Goal: Task Accomplishment & Management: Manage account settings

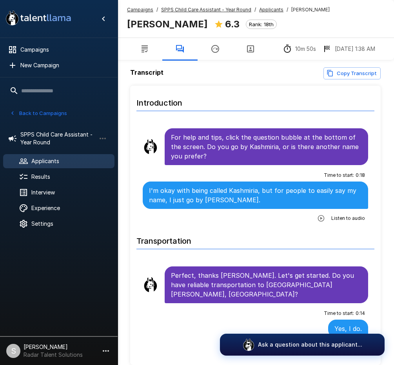
scroll to position [353, 0]
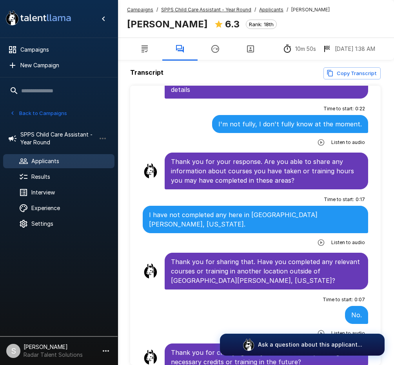
click at [172, 9] on u "SPPS Child Care Assistant - Year Round" at bounding box center [206, 10] width 90 height 6
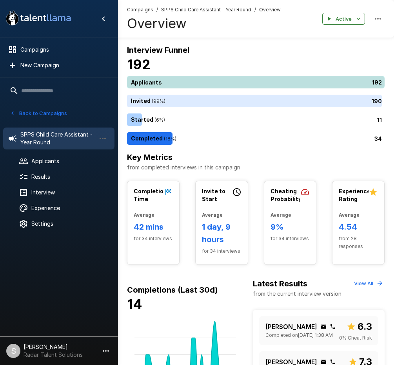
click at [162, 82] on div "192" at bounding box center [257, 82] width 261 height 13
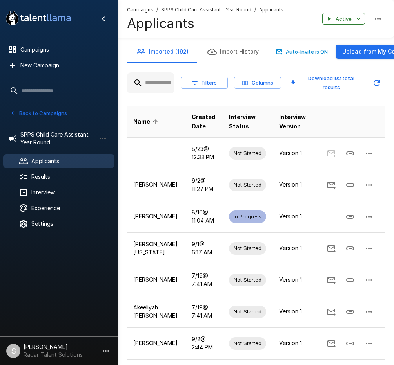
click at [156, 81] on input "text" at bounding box center [150, 83] width 47 height 14
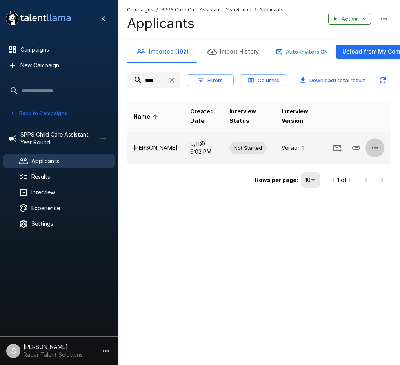
click at [380, 147] on button "button" at bounding box center [374, 148] width 19 height 19
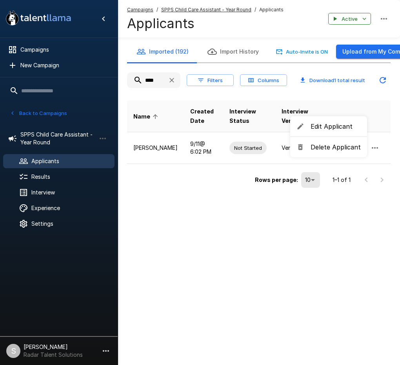
click at [346, 151] on span "Delete Applicant" at bounding box center [335, 147] width 50 height 9
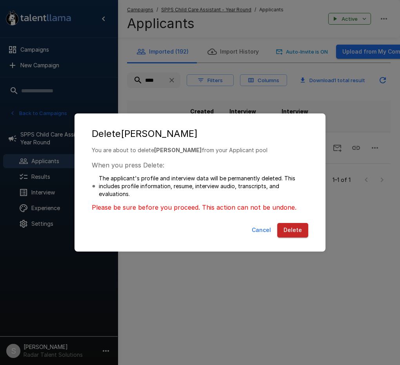
click at [295, 233] on button "Delete" at bounding box center [292, 230] width 31 height 14
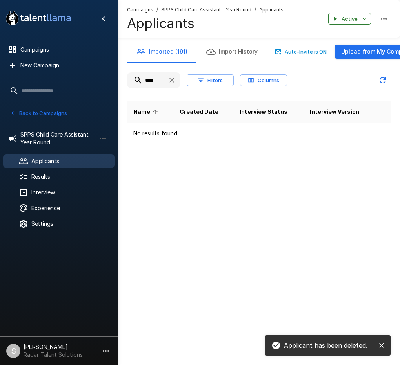
drag, startPoint x: 158, startPoint y: 81, endPoint x: 117, endPoint y: 81, distance: 40.7
click at [118, 81] on div ".st0{fill:#FFFFFF;} .st1{fill:#76a4ed;} Campaigns New Campaign Active 2 Edina -…" at bounding box center [259, 87] width 282 height 175
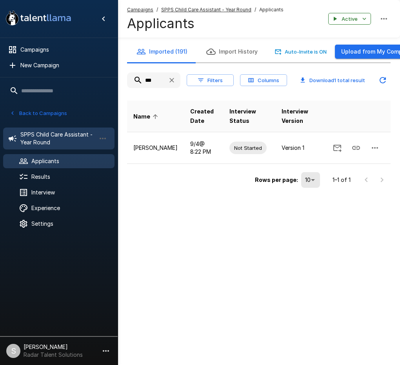
type input "***"
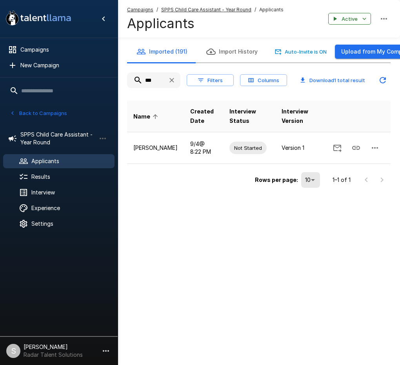
click at [193, 8] on u "SPPS Child Care Assistant - Year Round" at bounding box center [206, 10] width 90 height 6
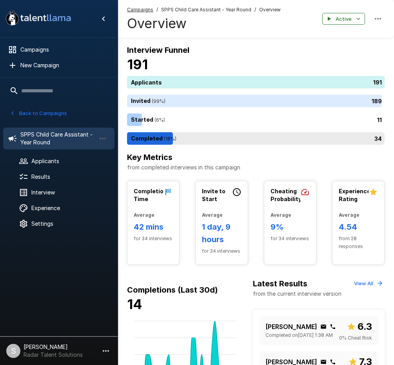
click at [163, 137] on div "34" at bounding box center [257, 138] width 261 height 13
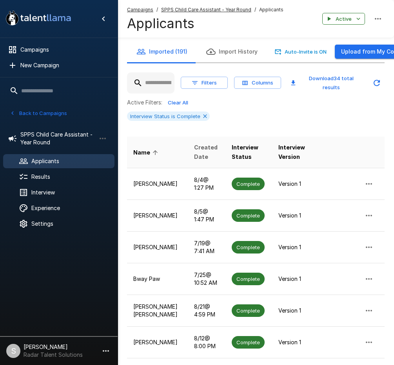
click at [194, 143] on span "Created Date" at bounding box center [206, 152] width 25 height 19
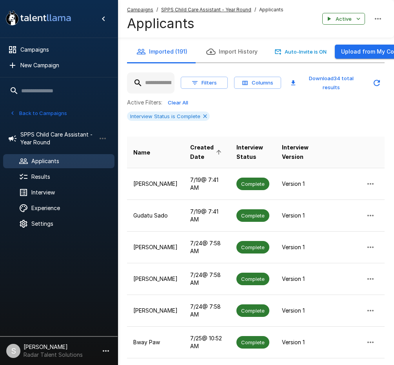
click at [190, 143] on span "Created Date" at bounding box center [207, 152] width 34 height 19
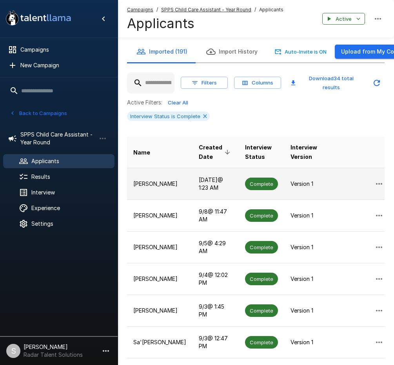
click at [192, 182] on td "[DATE] @ 1:23 AM" at bounding box center [215, 184] width 46 height 32
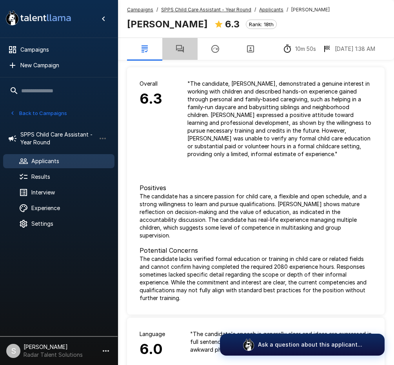
click at [176, 52] on icon "button" at bounding box center [179, 48] width 9 height 9
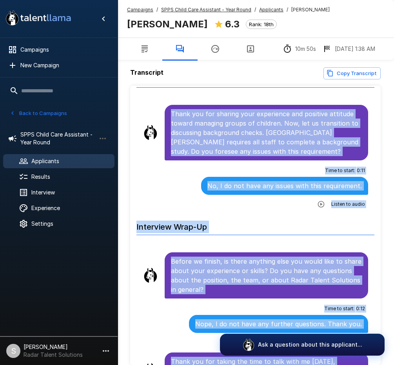
scroll to position [38, 0]
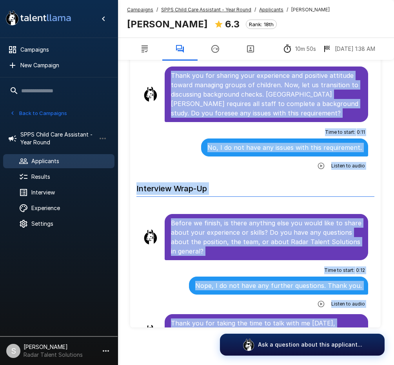
drag, startPoint x: 171, startPoint y: 136, endPoint x: 339, endPoint y: 312, distance: 243.5
click at [142, 124] on li "Time to start : 0 : 11 No, I do not have any issues with this requirement. List…" at bounding box center [255, 149] width 238 height 51
